Goal: Task Accomplishment & Management: Use online tool/utility

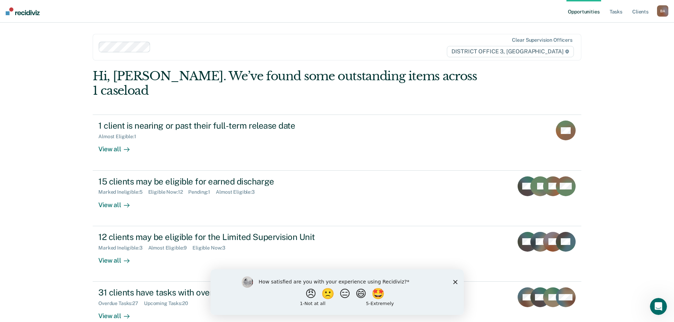
scroll to position [1, 0]
click at [456, 281] on polygon "Close survey" at bounding box center [455, 282] width 4 height 4
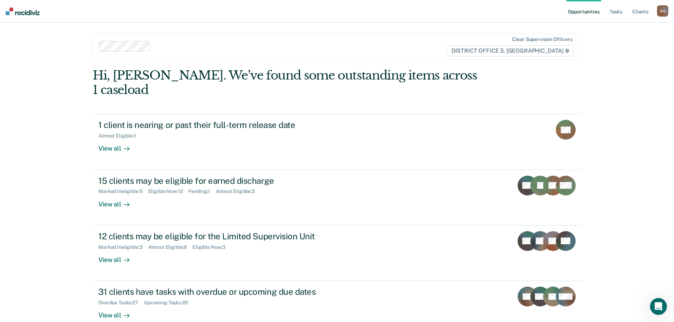
click at [589, 11] on link "Opportunities" at bounding box center [583, 11] width 34 height 23
click at [613, 12] on link "Tasks" at bounding box center [616, 11] width 16 height 23
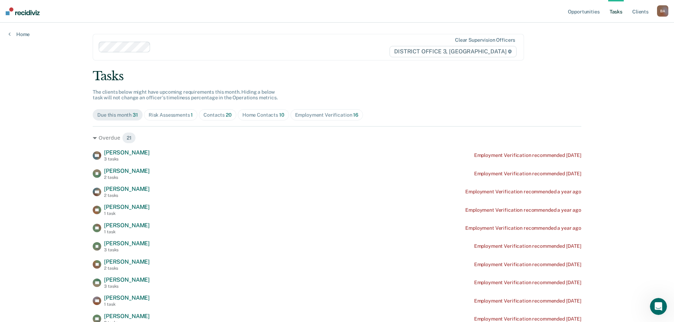
click at [160, 113] on div "Risk Assessments 1" at bounding box center [171, 115] width 45 height 6
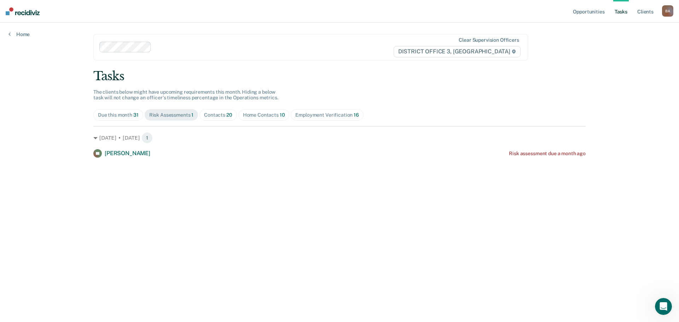
click at [226, 114] on span "20" at bounding box center [229, 115] width 6 height 6
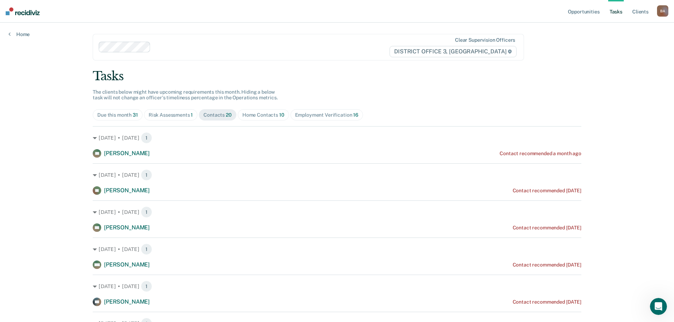
click at [252, 112] on div "Home Contacts 10" at bounding box center [263, 115] width 42 height 6
